Goal: Task Accomplishment & Management: Manage account settings

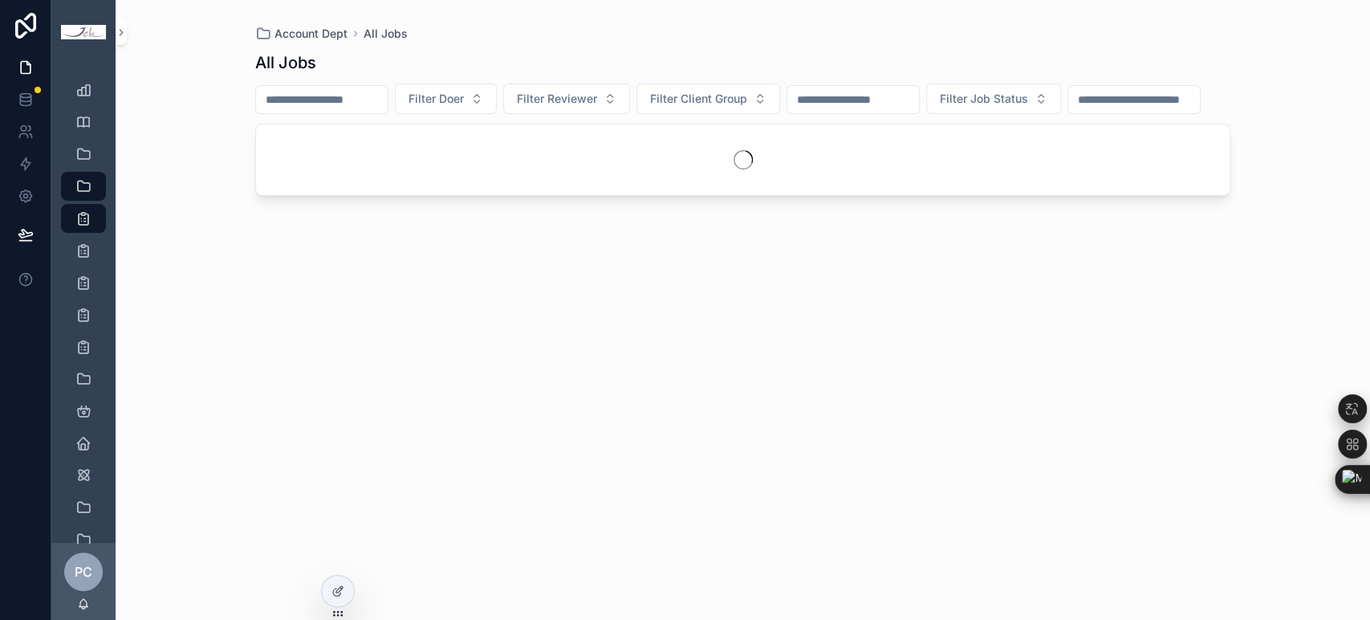
click at [387, 92] on input "scrollable content" at bounding box center [322, 99] width 132 height 22
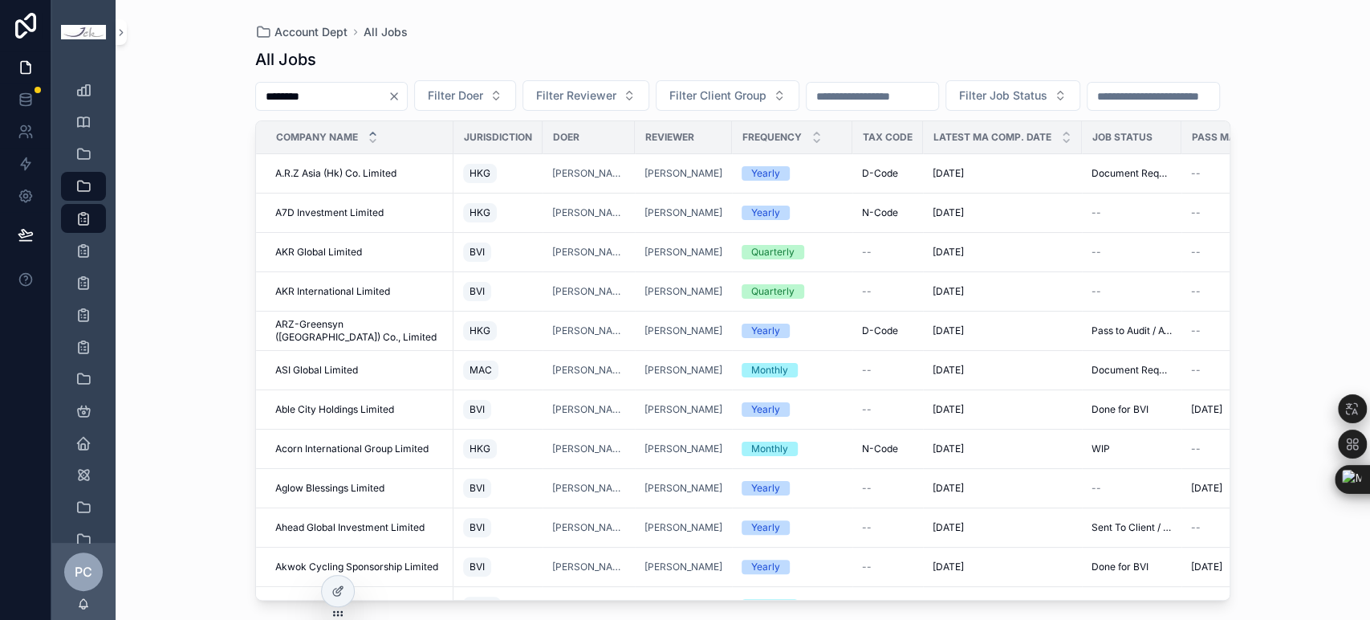
type input "********"
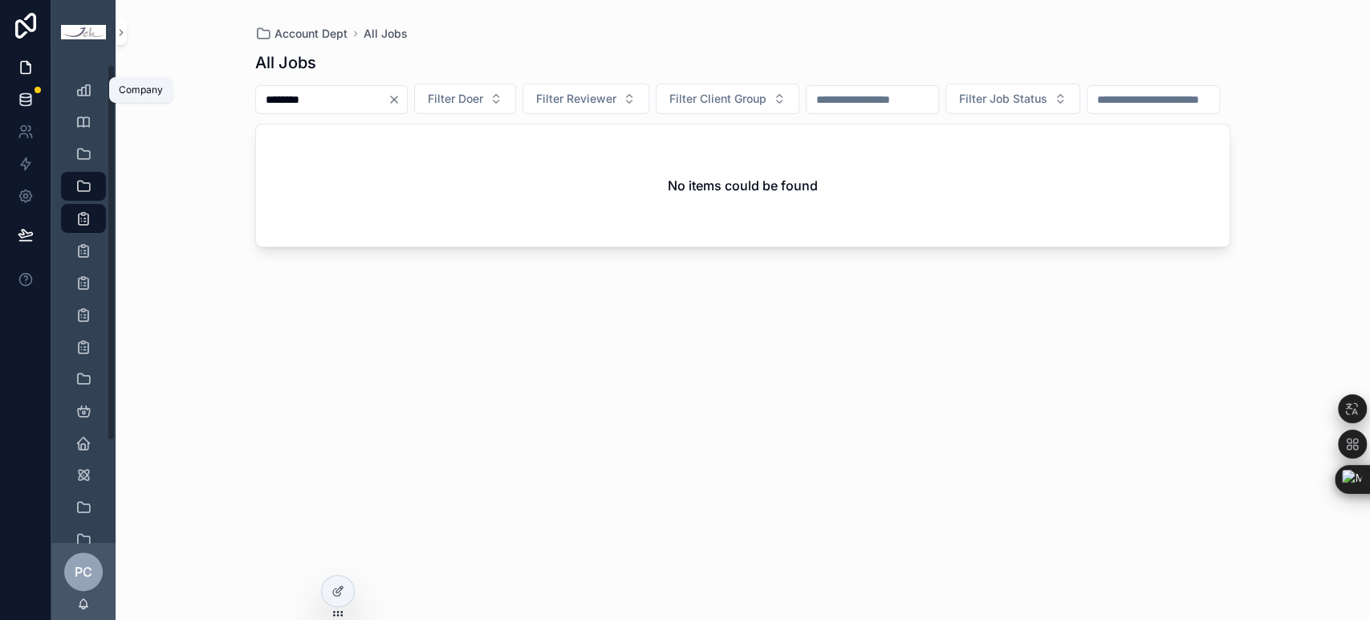
drag, startPoint x: 387, startPoint y: 92, endPoint x: 49, endPoint y: 101, distance: 338.1
click at [49, 101] on div "Company Client Group Staff Account Dept All Jobs Quarterly Jobs Monthly Jobs Ye…" at bounding box center [685, 310] width 1370 height 620
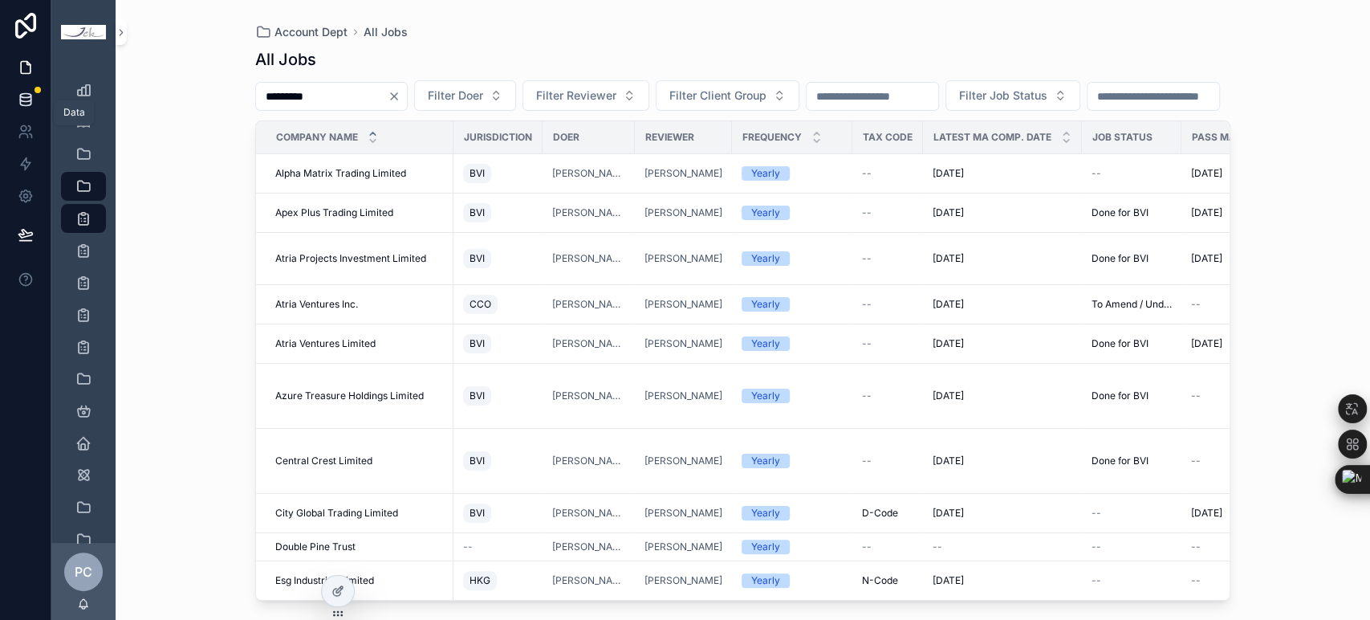
type input "*********"
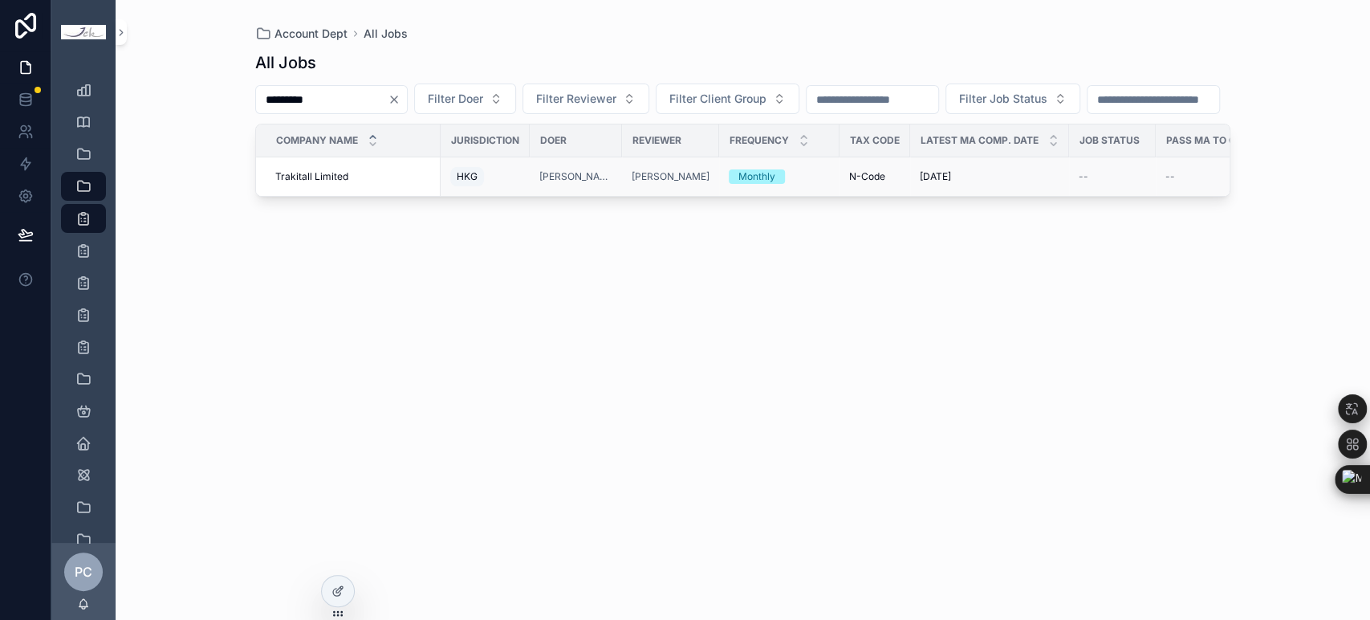
click at [329, 183] on span "Trakitall Limited" at bounding box center [311, 176] width 73 height 13
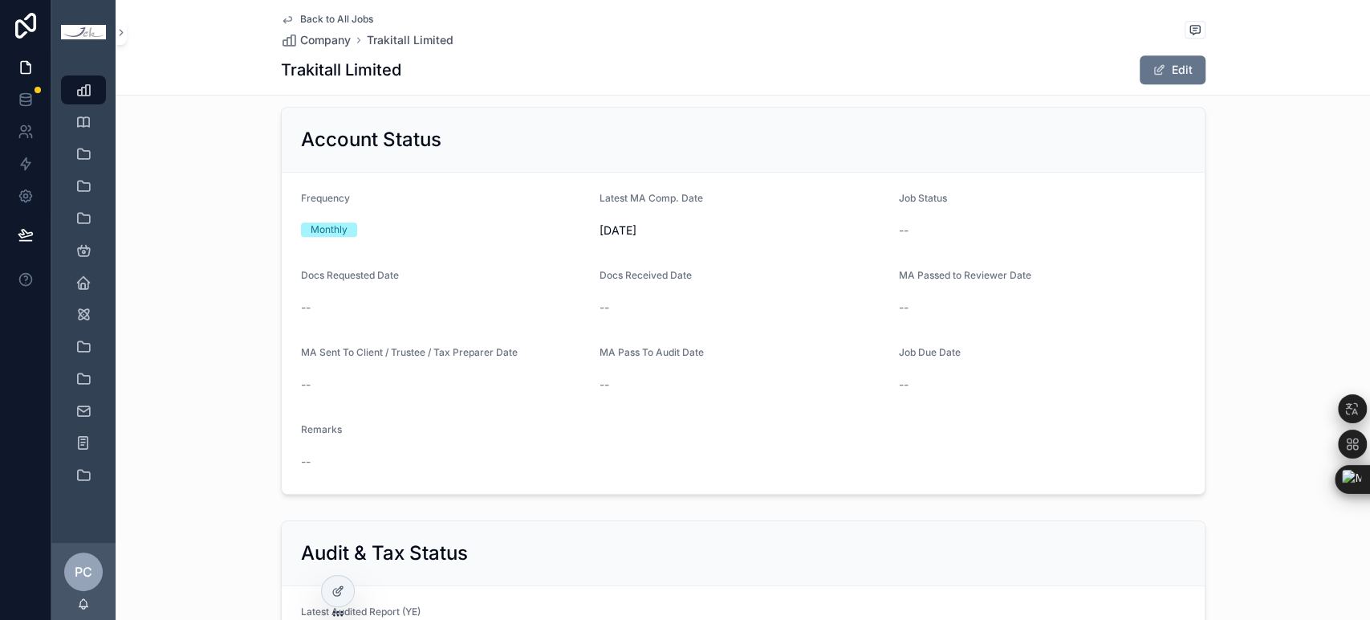
scroll to position [713, 0]
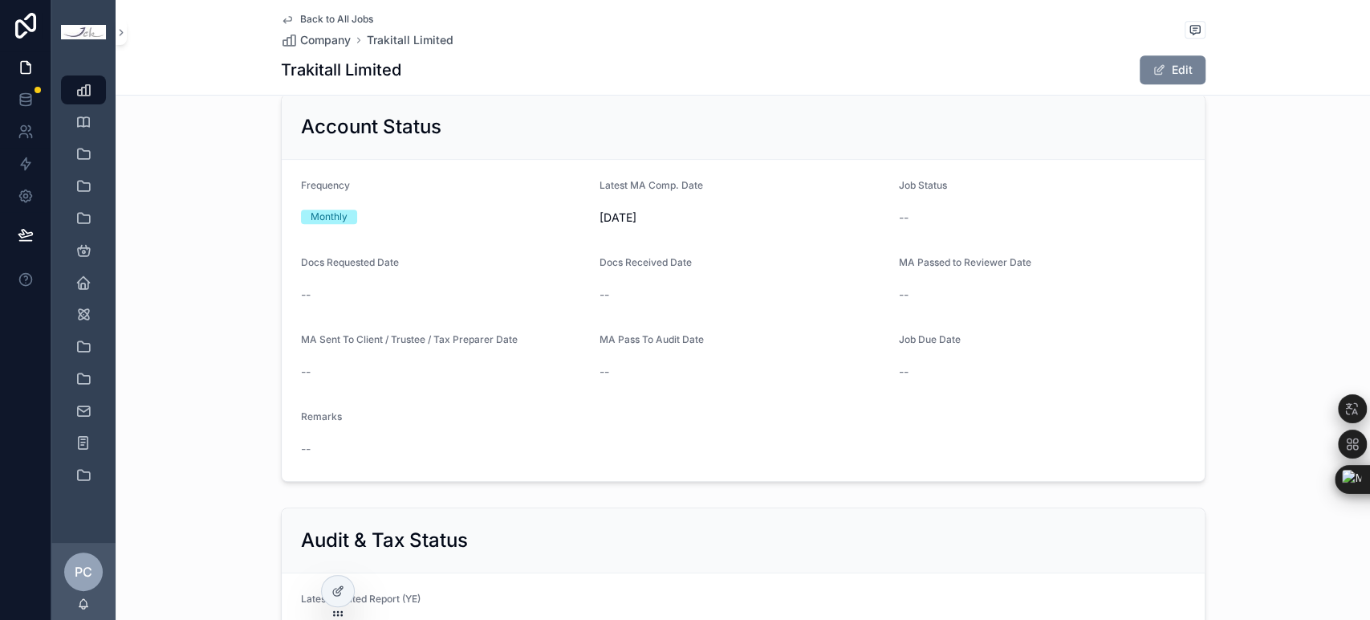
click at [1179, 66] on button "Edit" at bounding box center [1173, 69] width 66 height 29
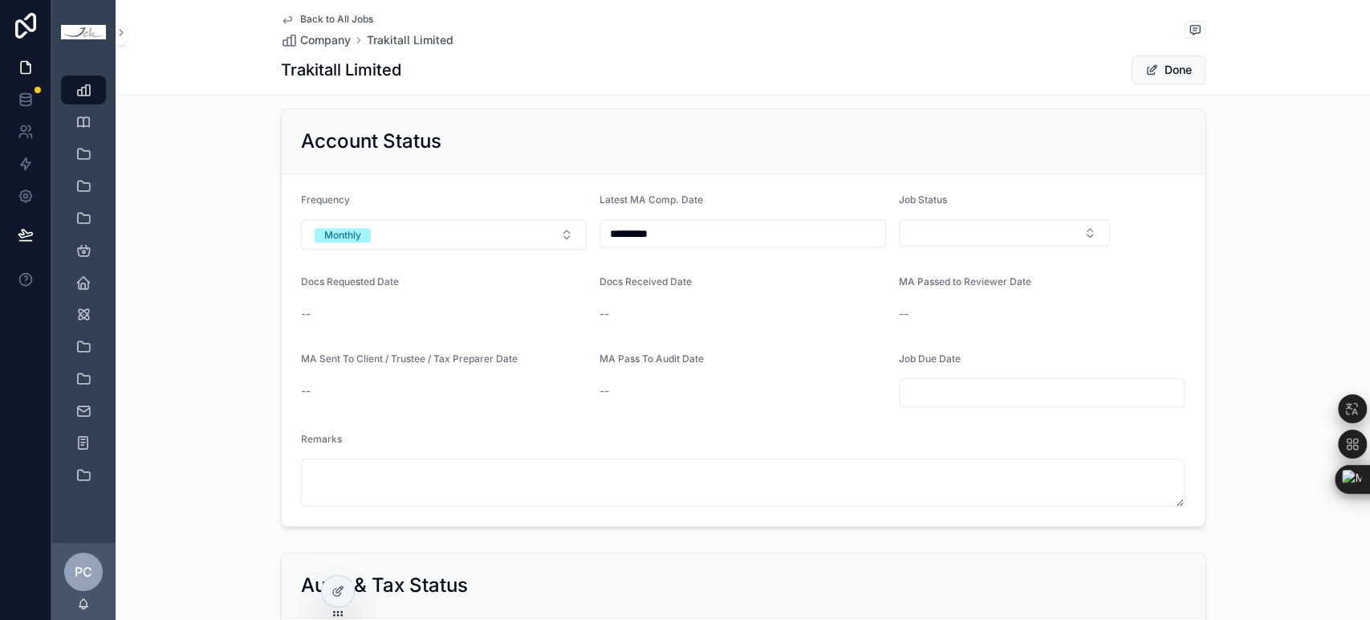
scroll to position [722, 0]
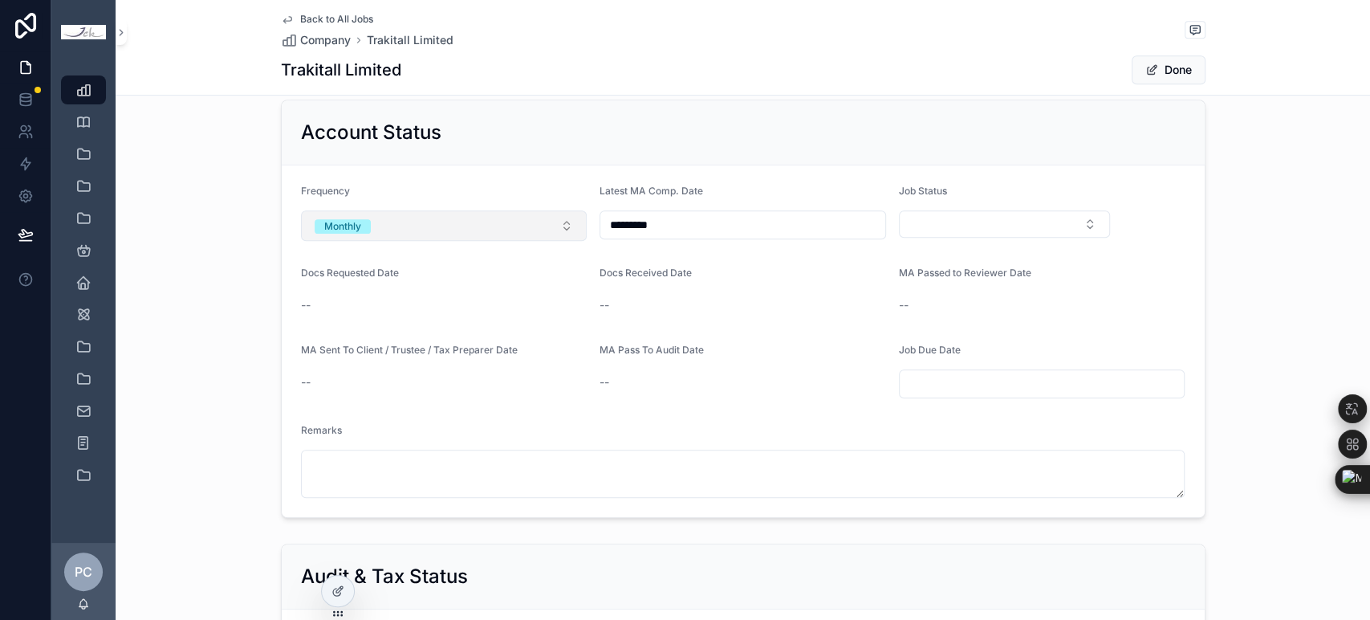
click at [515, 226] on button "Monthly" at bounding box center [444, 225] width 287 height 31
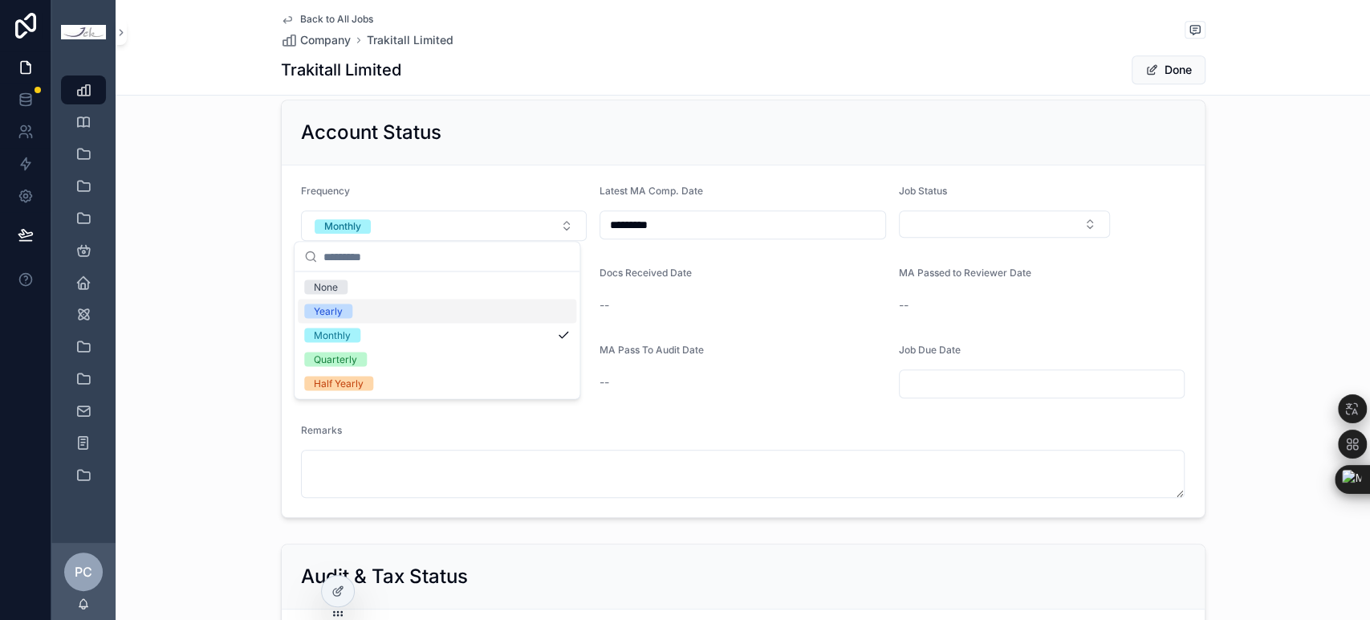
click at [495, 307] on div "Yearly" at bounding box center [437, 311] width 279 height 24
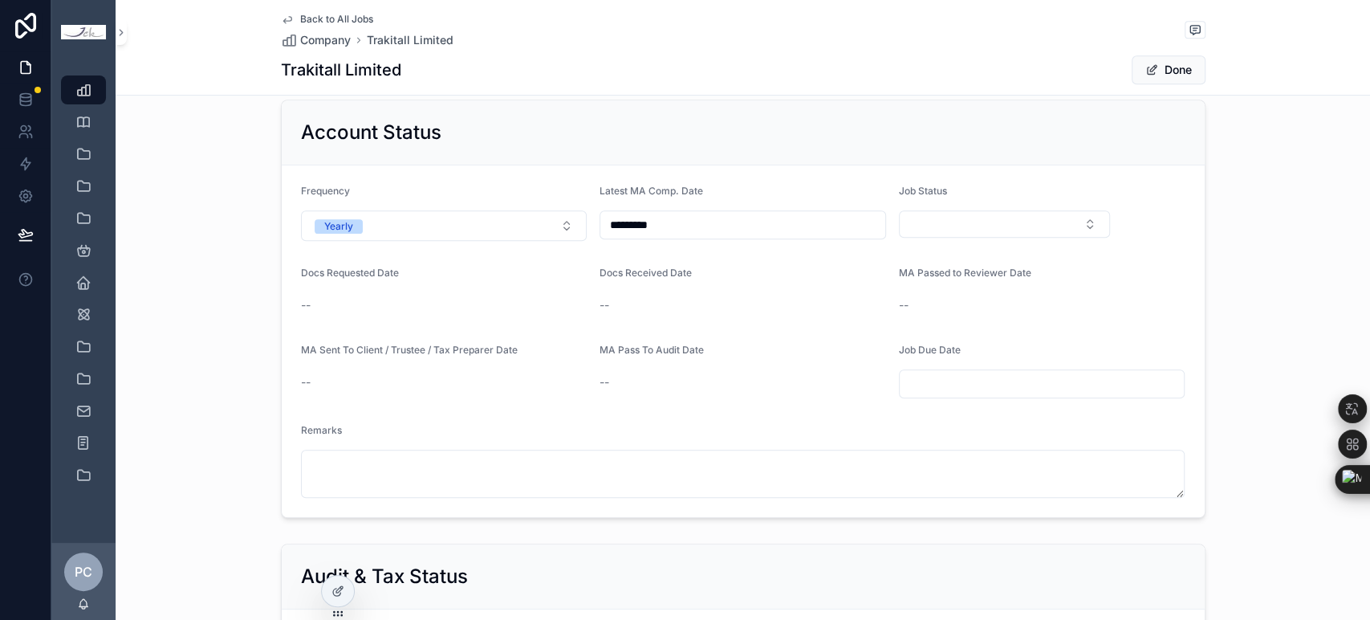
click at [1177, 72] on button "Done" at bounding box center [1169, 69] width 74 height 29
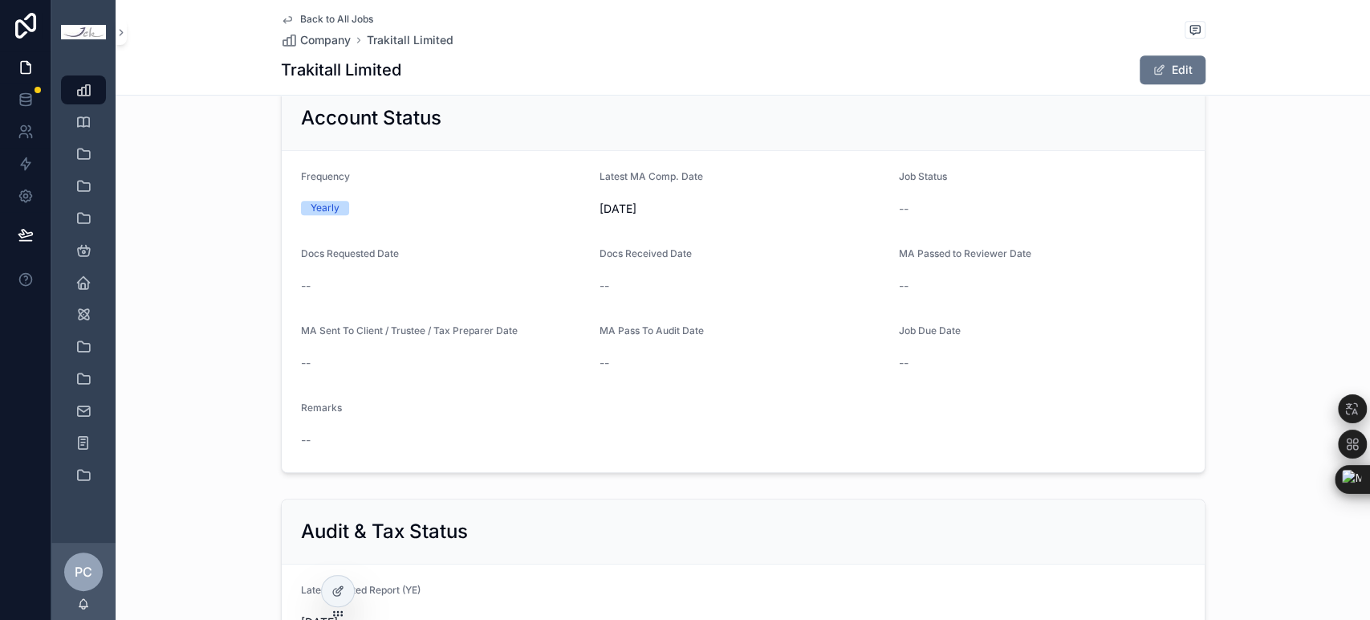
scroll to position [713, 0]
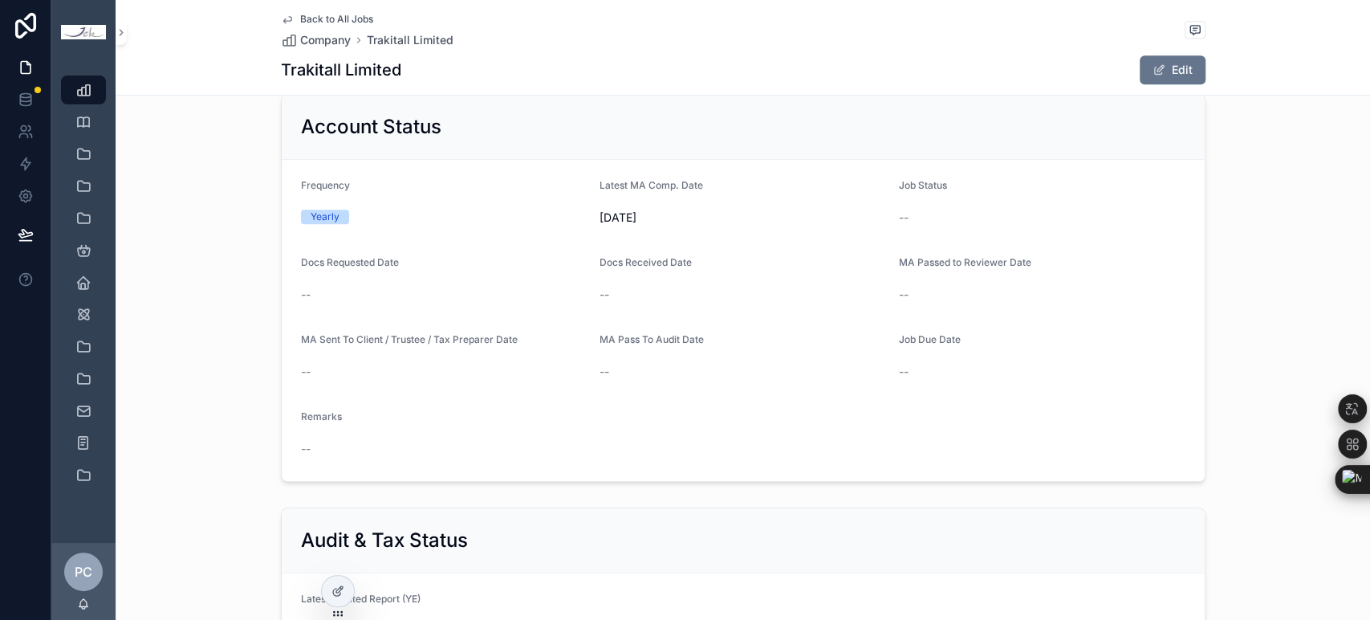
click at [1214, 104] on div "Account Status Frequency Yearly Latest MA Comp. Date [DATE] Job Status -- Docs …" at bounding box center [743, 288] width 1255 height 401
click at [704, 73] on div "Trakitall Limited Edit" at bounding box center [743, 70] width 925 height 31
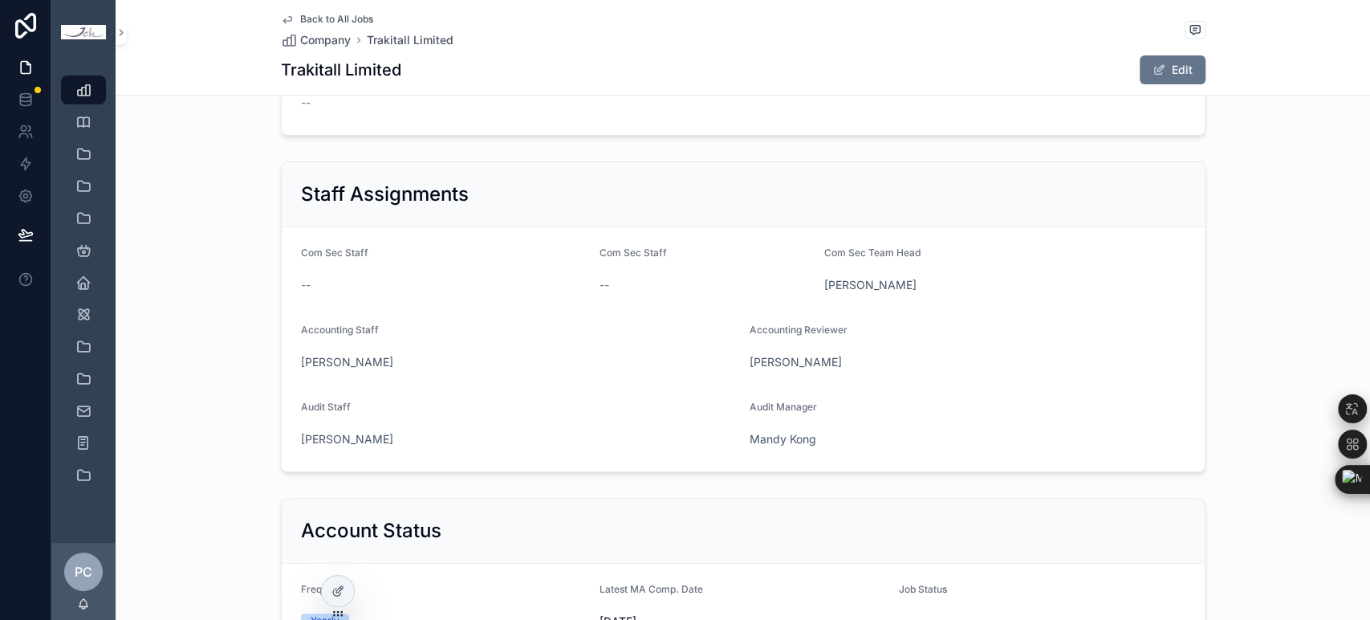
scroll to position [267, 0]
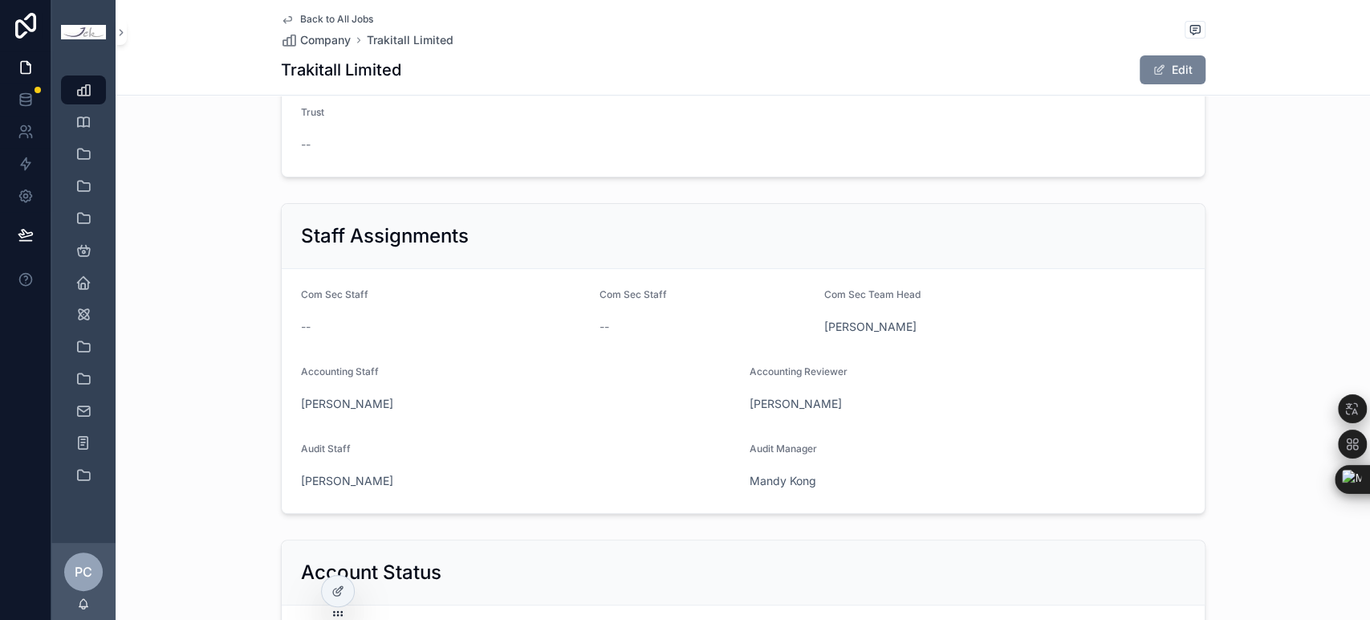
click at [1171, 65] on button "Edit" at bounding box center [1173, 69] width 66 height 29
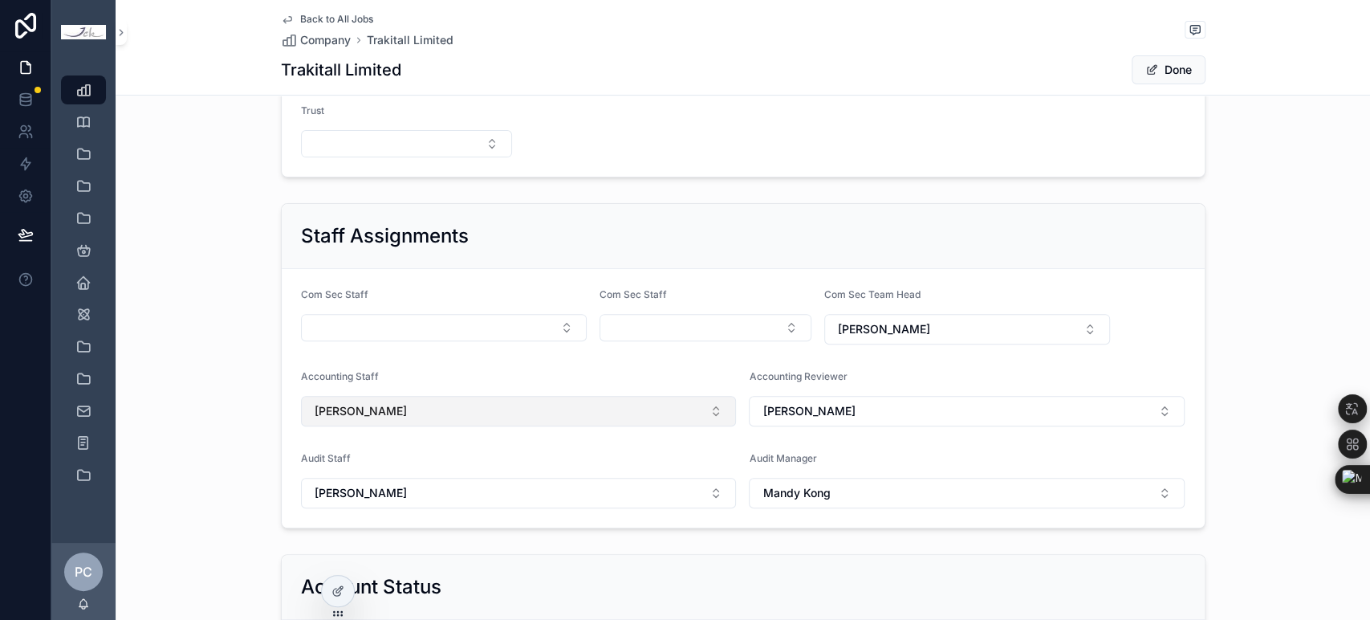
click at [519, 415] on button "[PERSON_NAME]" at bounding box center [519, 411] width 436 height 31
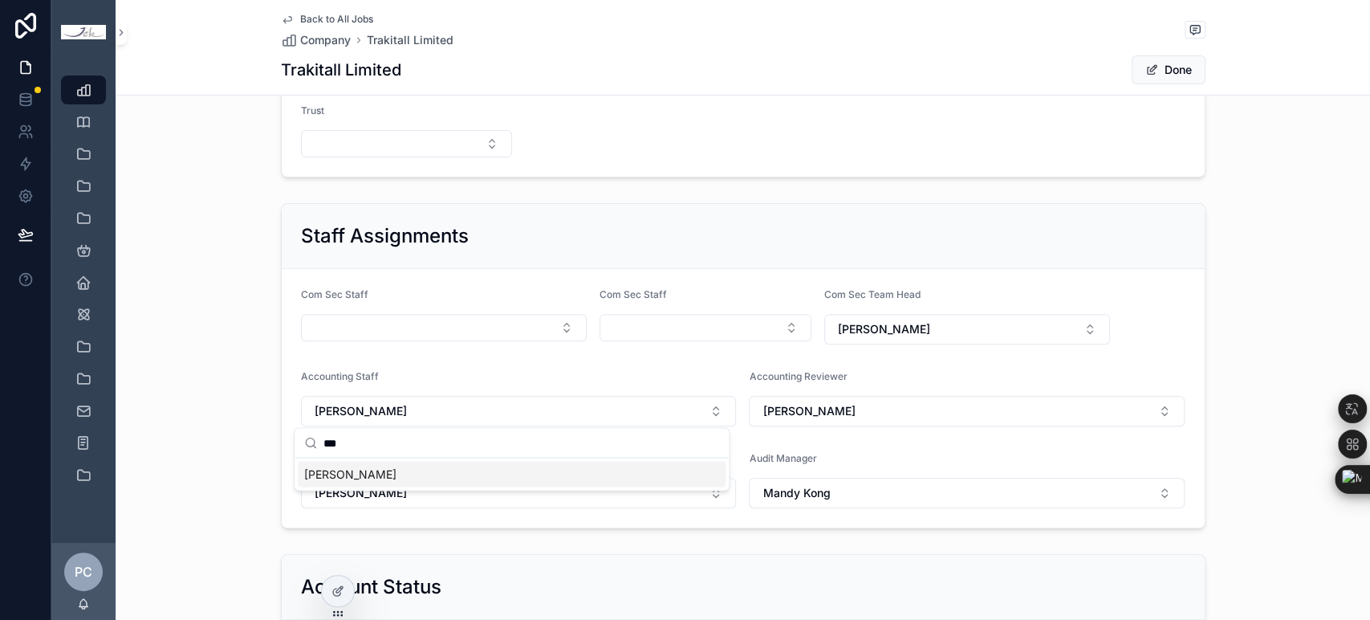
type input "***"
click at [385, 475] on div "[PERSON_NAME]" at bounding box center [512, 474] width 428 height 26
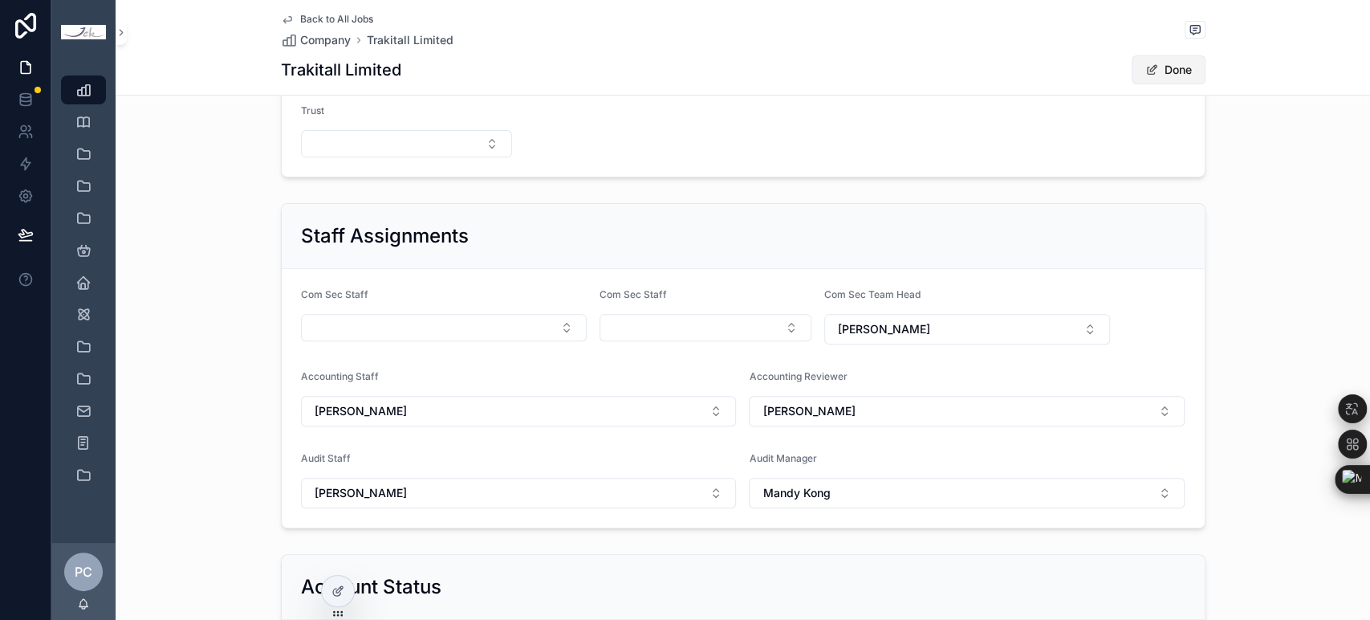
click at [1172, 71] on button "Done" at bounding box center [1169, 69] width 74 height 29
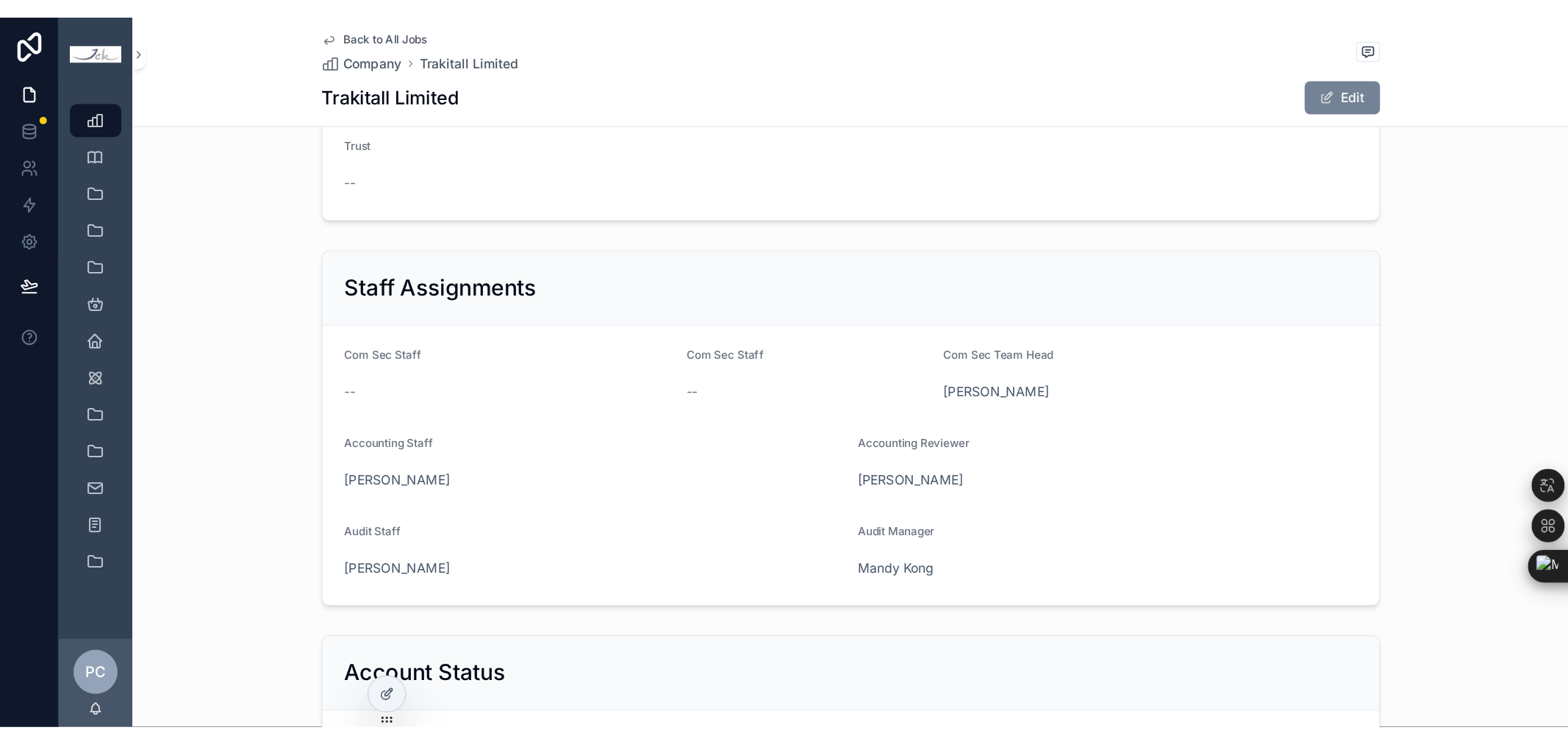
scroll to position [252, 0]
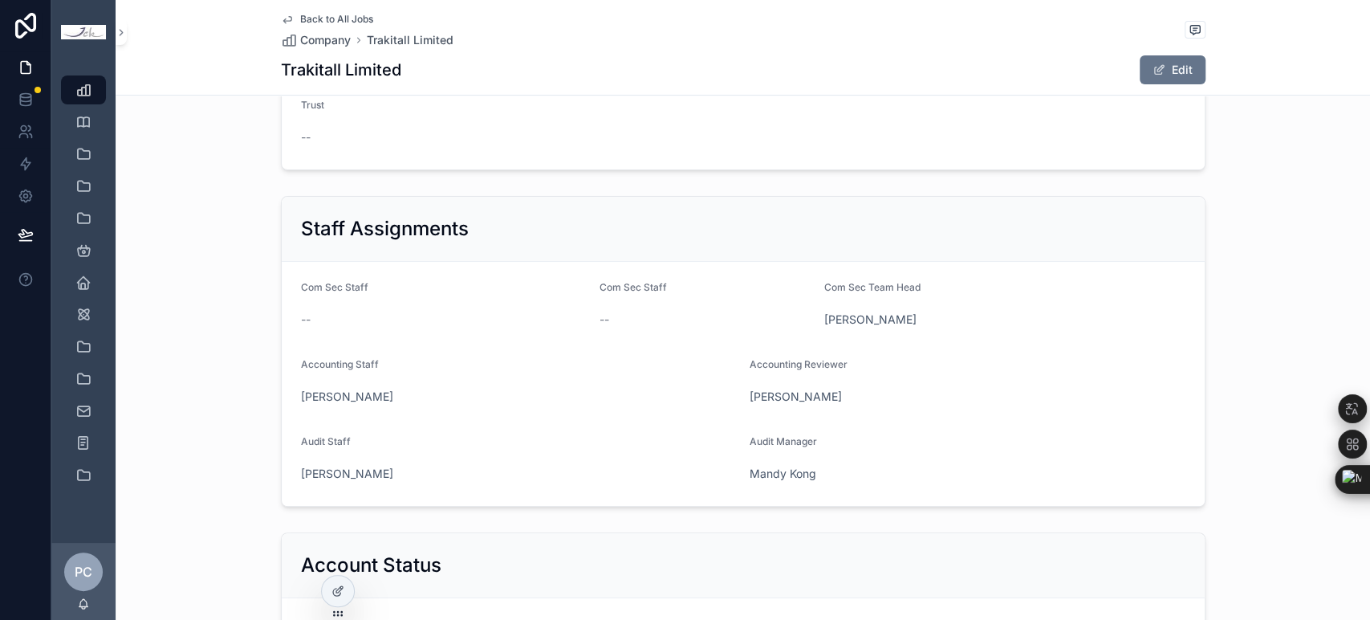
click at [1229, 121] on div "Company Basic Information Client_group [PERSON_NAME] Client Code T241 Jurisdict…" at bounding box center [743, 8] width 1255 height 336
